Goal: Transaction & Acquisition: Purchase product/service

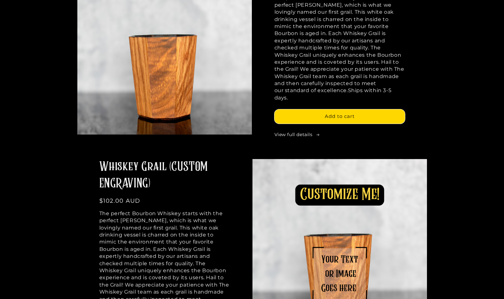
scroll to position [433, 0]
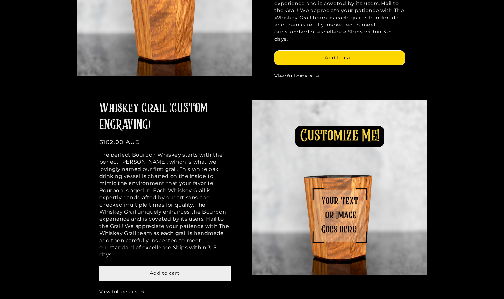
click at [180, 266] on button "Add to cart" at bounding box center [164, 273] width 130 height 14
